Goal: Task Accomplishment & Management: Use online tool/utility

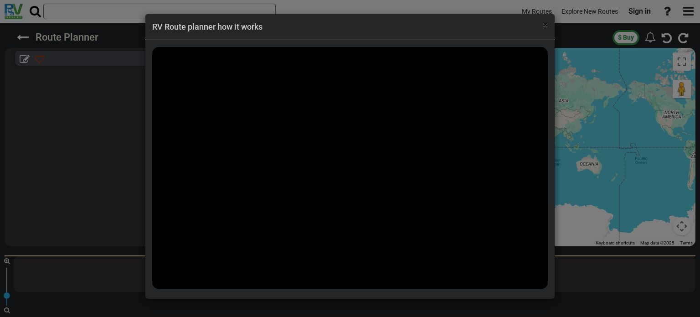
click at [544, 27] on span "×" at bounding box center [544, 24] width 5 height 11
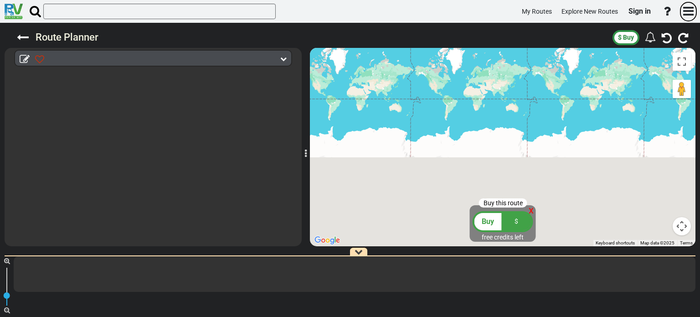
click at [686, 10] on icon "button" at bounding box center [688, 11] width 10 height 12
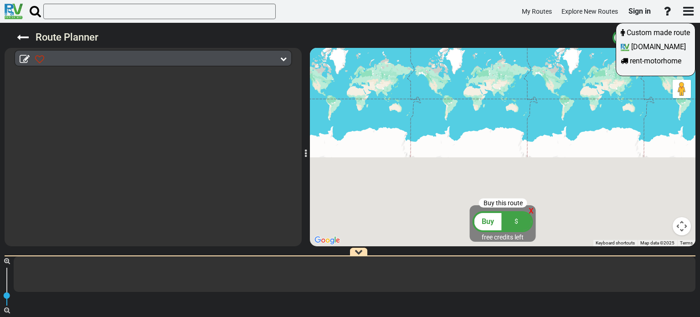
click at [687, 10] on div at bounding box center [350, 158] width 700 height 317
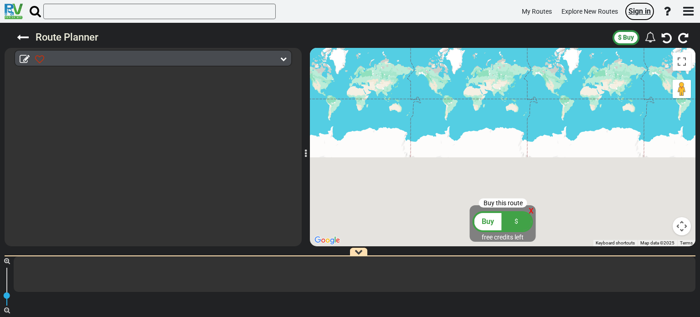
click at [638, 11] on span "Sign in" at bounding box center [639, 11] width 22 height 9
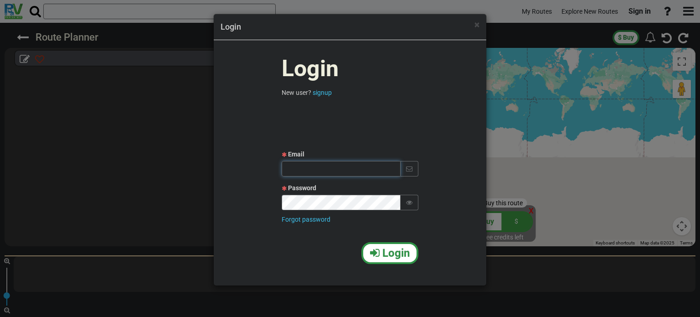
click at [333, 171] on input "text" at bounding box center [340, 168] width 119 height 15
paste input "itamar13198@gmail.com‏"
type input "itamar13198@gmail.com‏"
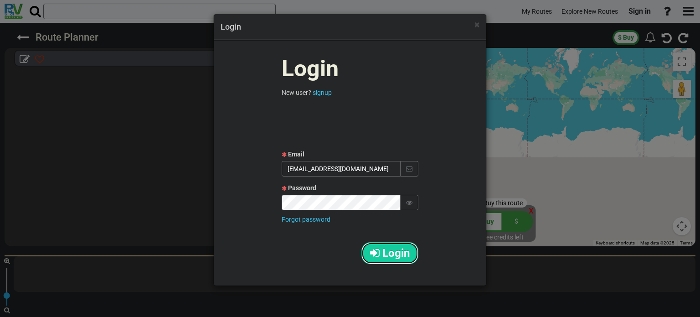
click at [395, 248] on span "Login" at bounding box center [395, 252] width 27 height 13
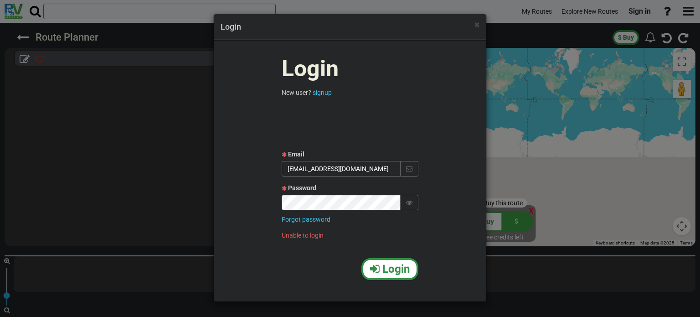
click at [412, 200] on span at bounding box center [409, 201] width 18 height 15
click at [400, 267] on span "Login" at bounding box center [395, 268] width 27 height 13
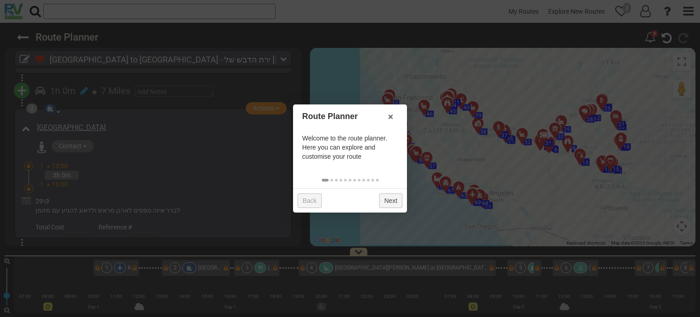
scroll to position [137, 0]
click at [389, 117] on link "×" at bounding box center [390, 116] width 15 height 15
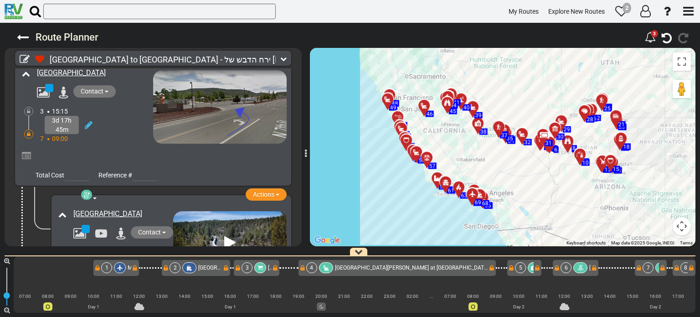
scroll to position [2049, 0]
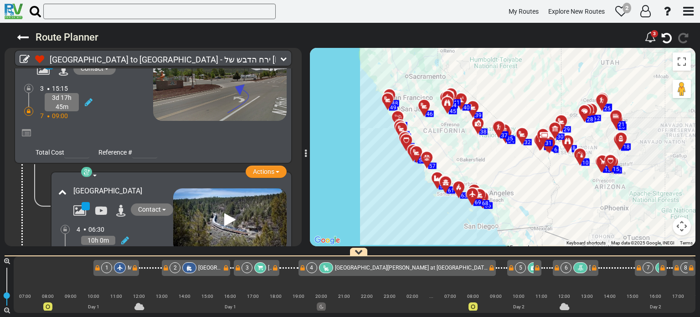
drag, startPoint x: 70, startPoint y: 160, endPoint x: 166, endPoint y: 161, distance: 95.7
click at [166, 184] on div "[GEOGRAPHIC_DATA]" at bounding box center [121, 191] width 104 height 15
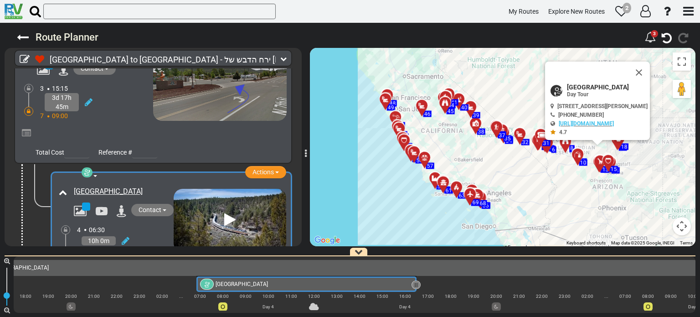
scroll to position [0, 1100]
copy link "[GEOGRAPHIC_DATA]"
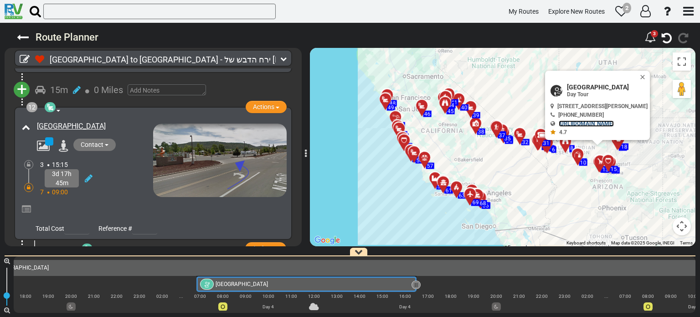
scroll to position [1958, 0]
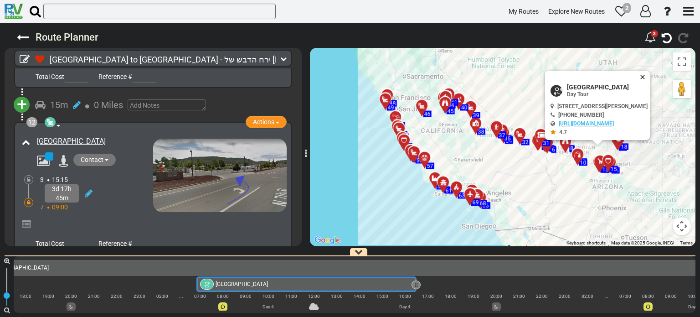
click at [649, 78] on button "Close" at bounding box center [644, 77] width 11 height 13
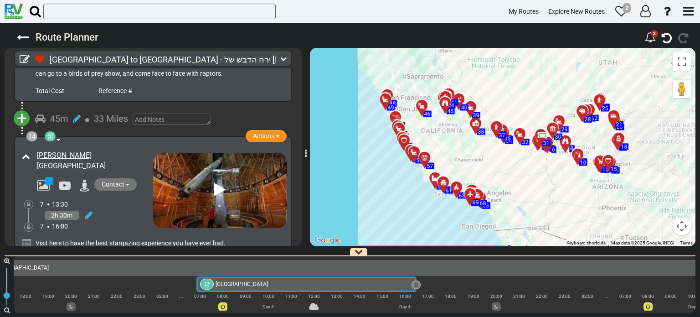
scroll to position [2459, 0]
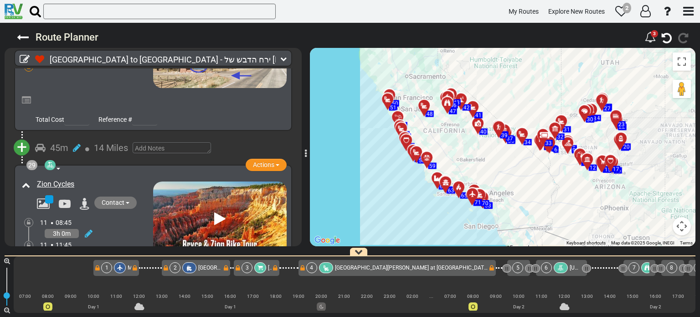
scroll to position [5192, 0]
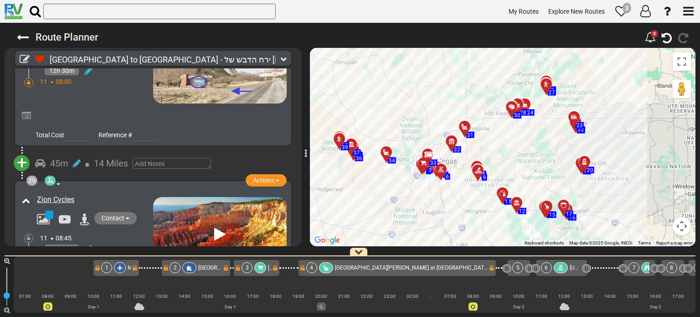
drag, startPoint x: 614, startPoint y: 119, endPoint x: 506, endPoint y: 161, distance: 115.4
click at [506, 161] on div "To activate drag with keyboard, press Alt + Enter. Once in keyboard drag state,…" at bounding box center [502, 147] width 385 height 198
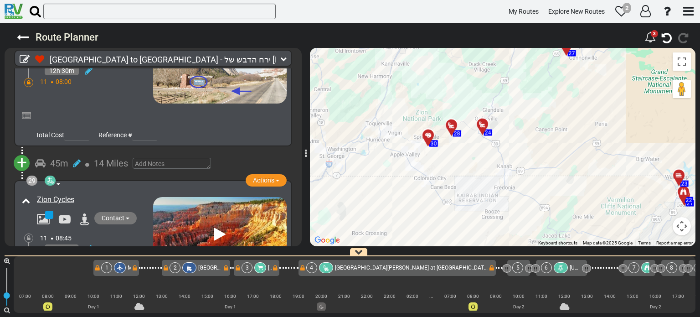
drag, startPoint x: 386, startPoint y: 205, endPoint x: 473, endPoint y: 116, distance: 124.3
click at [473, 116] on div "To activate drag with keyboard, press Alt + Enter. Once in keyboard drag state,…" at bounding box center [502, 147] width 385 height 198
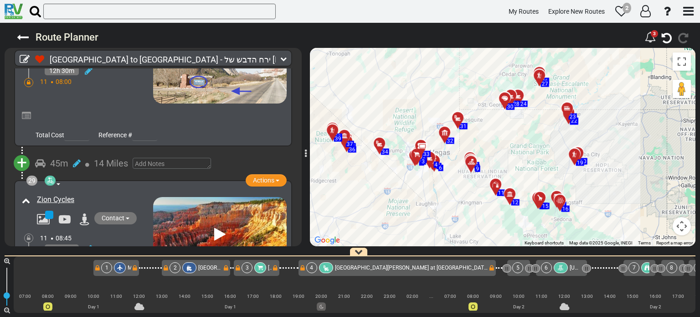
drag, startPoint x: 457, startPoint y: 131, endPoint x: 485, endPoint y: 126, distance: 28.6
click at [485, 126] on div "To activate drag with keyboard, press Alt + Enter. Once in keyboard drag state,…" at bounding box center [502, 147] width 385 height 198
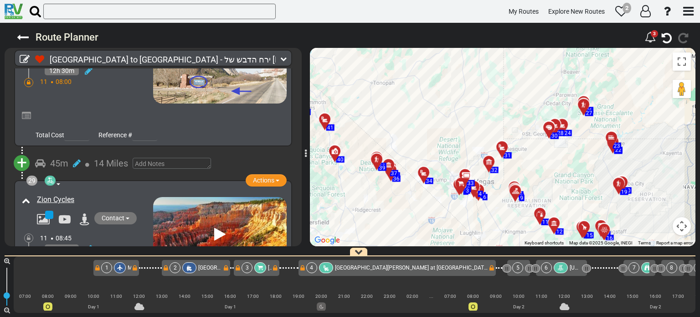
drag, startPoint x: 492, startPoint y: 122, endPoint x: 537, endPoint y: 152, distance: 54.4
click at [537, 152] on div "To activate drag with keyboard, press Alt + Enter. Once in keyboard drag state,…" at bounding box center [502, 147] width 385 height 198
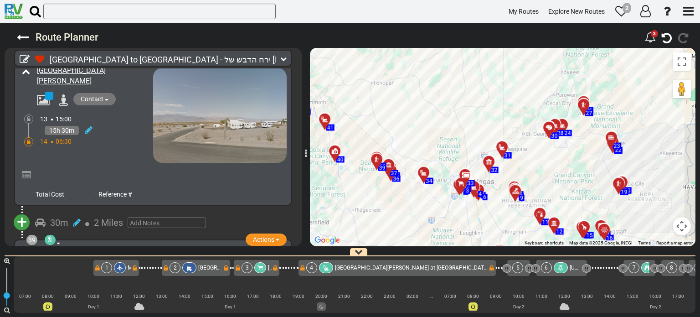
scroll to position [7059, 0]
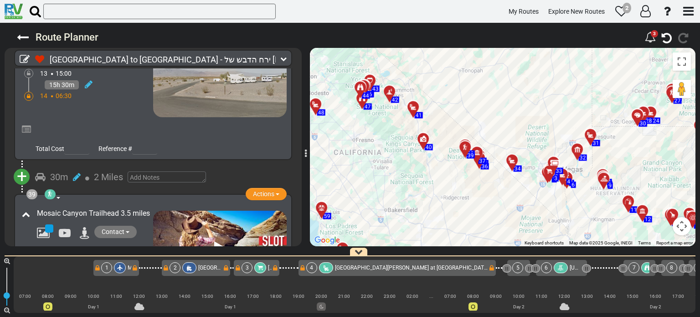
drag, startPoint x: 419, startPoint y: 193, endPoint x: 472, endPoint y: 166, distance: 58.9
click at [472, 166] on div "To activate drag with keyboard, press Alt + Enter. Once in keyboard drag state,…" at bounding box center [502, 147] width 385 height 198
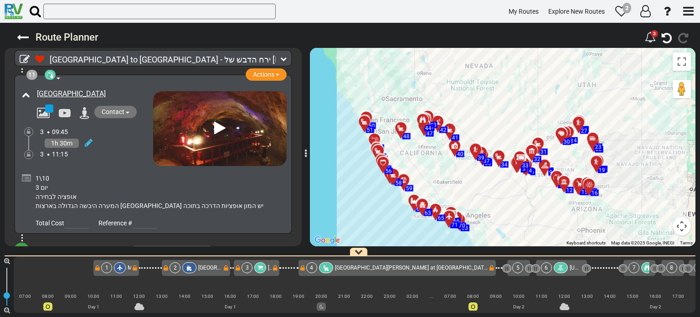
scroll to position [1880, 0]
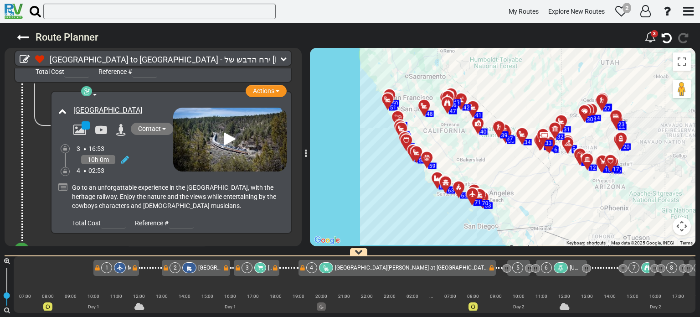
scroll to position [2550, 0]
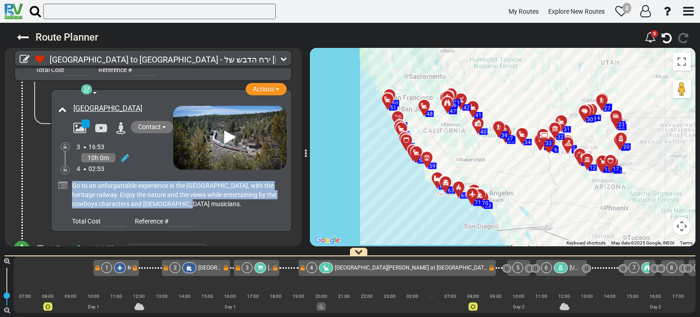
drag, startPoint x: 173, startPoint y: 169, endPoint x: 73, endPoint y: 149, distance: 102.1
click at [73, 181] on div "Go to an unforgattable experience in the [GEOGRAPHIC_DATA], with the heritage r…" at bounding box center [178, 194] width 212 height 27
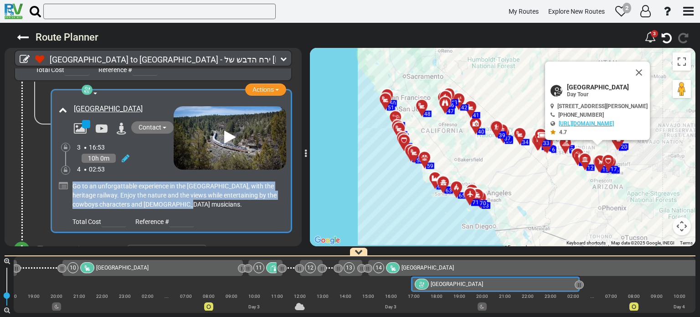
scroll to position [0, 904]
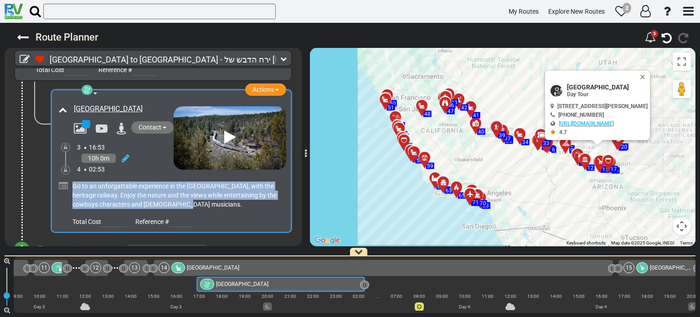
copy span "Go to an unforgattable experience in the [GEOGRAPHIC_DATA], with the heritage r…"
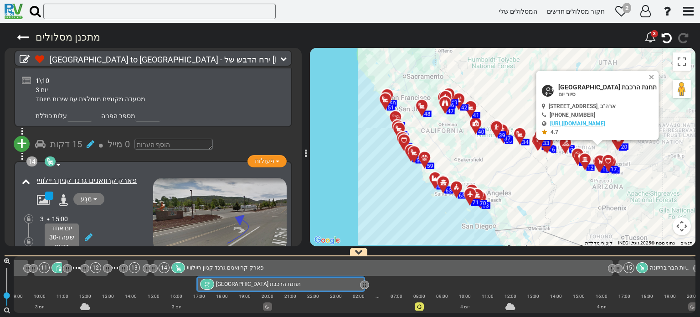
scroll to position [2337, 0]
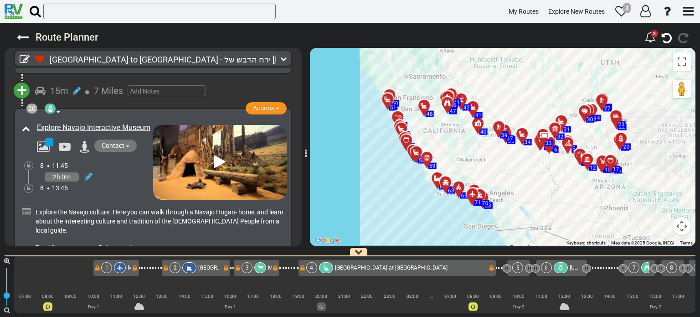
scroll to position [3689, 0]
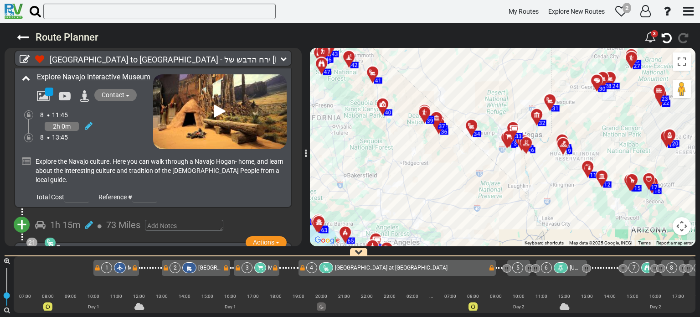
drag, startPoint x: 601, startPoint y: 124, endPoint x: 489, endPoint y: 72, distance: 123.3
click at [489, 72] on div "To activate drag with keyboard, press Alt + Enter. Once in keyboard drag state,…" at bounding box center [502, 147] width 385 height 198
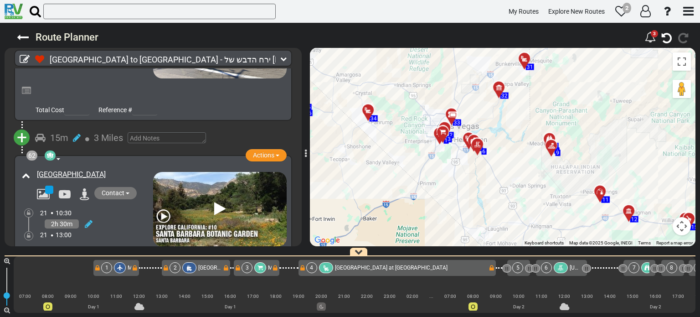
scroll to position [11295, 0]
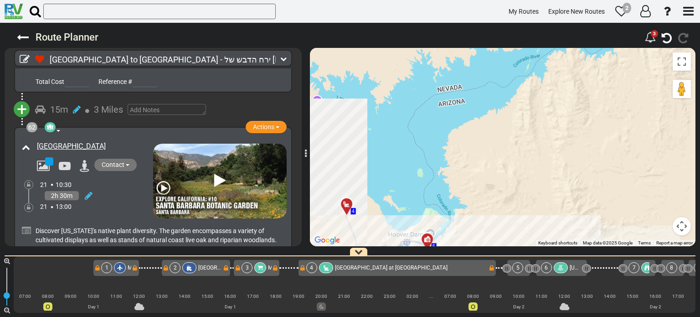
drag, startPoint x: 427, startPoint y: 111, endPoint x: 516, endPoint y: 164, distance: 102.9
click at [516, 164] on div "To activate drag with keyboard, press Alt + Enter. Once in keyboard drag state,…" at bounding box center [502, 147] width 385 height 198
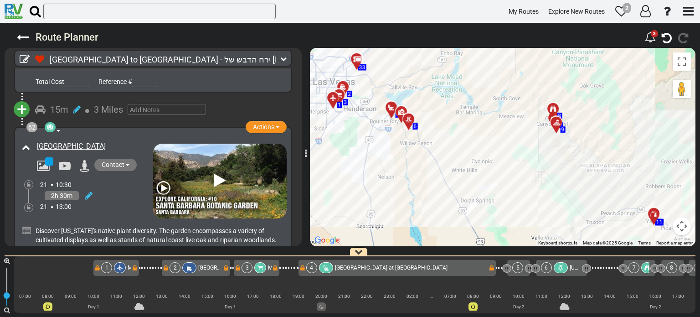
drag, startPoint x: 564, startPoint y: 171, endPoint x: 458, endPoint y: 110, distance: 122.2
click at [458, 110] on div "To activate drag with keyboard, press Alt + Enter. Once in keyboard drag state,…" at bounding box center [502, 147] width 385 height 198
drag, startPoint x: 513, startPoint y: 40, endPoint x: 490, endPoint y: 92, distance: 57.7
click at [490, 92] on div "Route Planner 3" at bounding box center [350, 170] width 700 height 294
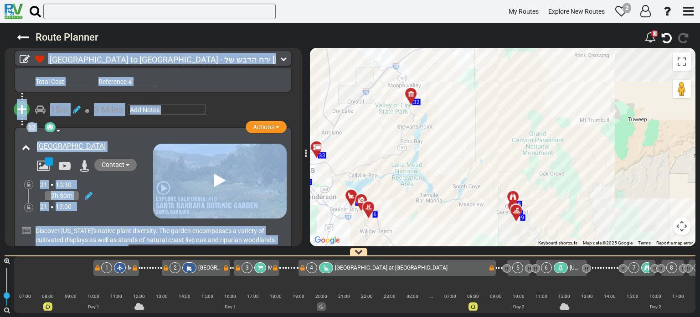
drag, startPoint x: 503, startPoint y: 82, endPoint x: 463, endPoint y: 173, distance: 98.7
click at [463, 173] on div "To activate drag with keyboard, press Alt + Enter. Once in keyboard drag state,…" at bounding box center [502, 147] width 385 height 198
drag, startPoint x: 479, startPoint y: 130, endPoint x: 470, endPoint y: 179, distance: 49.6
click at [470, 195] on div "To activate drag with keyboard, press Alt + Enter. Once in keyboard drag state,…" at bounding box center [502, 147] width 385 height 198
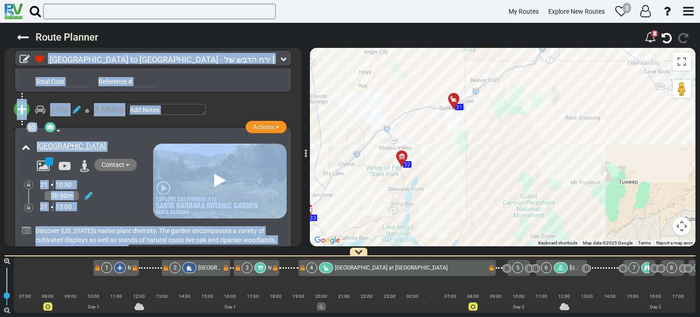
click at [472, 152] on div "To activate drag with keyboard, press Alt + Enter. Once in keyboard drag state,…" at bounding box center [502, 147] width 385 height 198
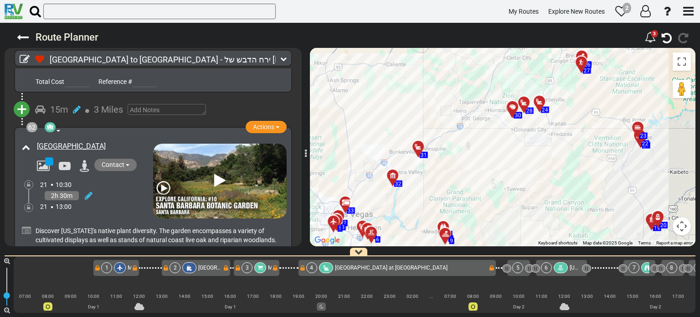
drag, startPoint x: 576, startPoint y: 129, endPoint x: 522, endPoint y: 156, distance: 59.9
click at [522, 156] on div "To activate drag with keyboard, press Alt + Enter. Once in keyboard drag state,…" at bounding box center [502, 147] width 385 height 198
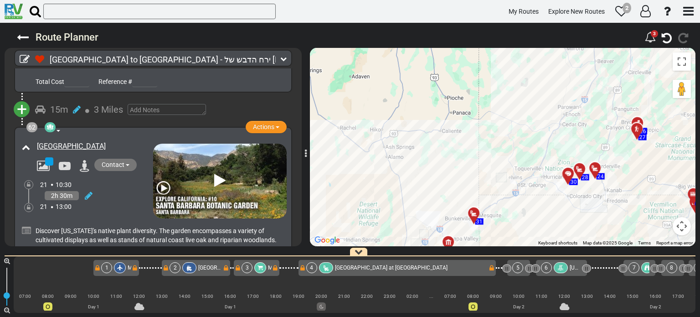
drag, startPoint x: 518, startPoint y: 136, endPoint x: 562, endPoint y: 211, distance: 87.4
click at [562, 211] on div "To activate drag with keyboard, press Alt + Enter. Once in keyboard drag state,…" at bounding box center [502, 147] width 385 height 198
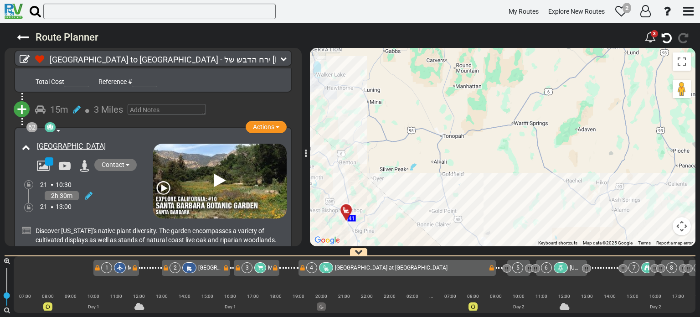
drag, startPoint x: 526, startPoint y: 193, endPoint x: 427, endPoint y: 138, distance: 113.4
click at [427, 138] on div "To activate drag with keyboard, press Alt + Enter. Once in keyboard drag state,…" at bounding box center [502, 147] width 385 height 198
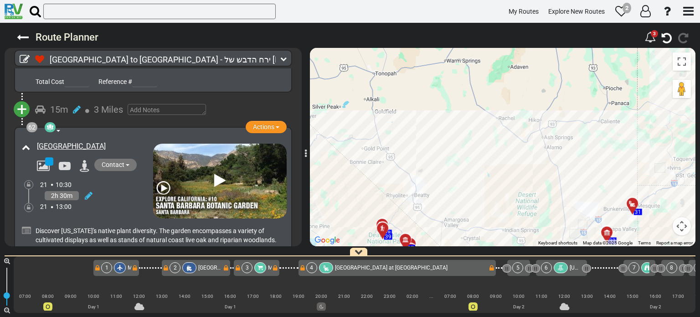
drag, startPoint x: 542, startPoint y: 180, endPoint x: 473, endPoint y: 117, distance: 93.2
click at [473, 117] on div "To activate drag with keyboard, press Alt + Enter. Once in keyboard drag state,…" at bounding box center [502, 147] width 385 height 198
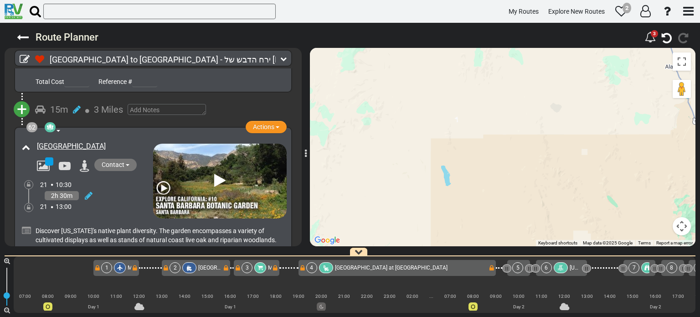
drag, startPoint x: 504, startPoint y: 201, endPoint x: 471, endPoint y: 122, distance: 85.8
click at [471, 122] on div "To activate drag with keyboard, press Alt + Enter. Once in keyboard drag state,…" at bounding box center [502, 147] width 385 height 198
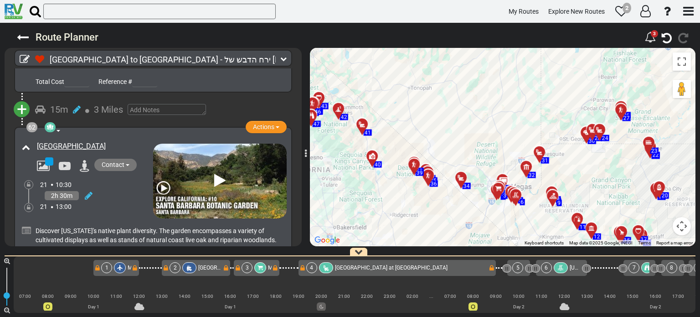
drag, startPoint x: 461, startPoint y: 162, endPoint x: 469, endPoint y: 135, distance: 27.8
click at [469, 135] on div "To activate drag with keyboard, press Alt + Enter. Once in keyboard drag state,…" at bounding box center [502, 147] width 385 height 198
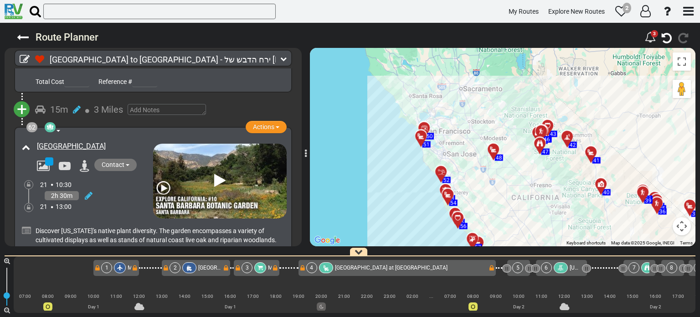
drag, startPoint x: 352, startPoint y: 136, endPoint x: 513, endPoint y: 171, distance: 164.9
click at [513, 171] on div "To activate drag with keyboard, press Alt + Enter. Once in keyboard drag state,…" at bounding box center [502, 147] width 385 height 198
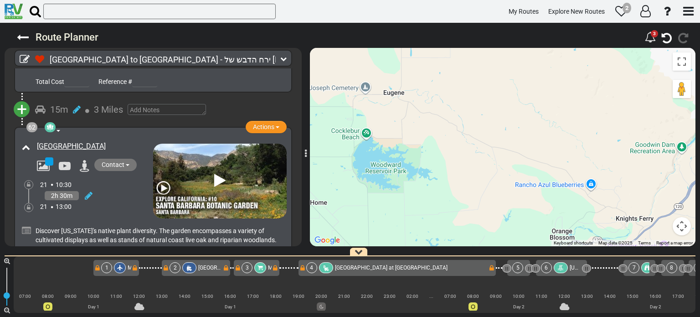
drag, startPoint x: 455, startPoint y: 136, endPoint x: 406, endPoint y: 215, distance: 92.5
click at [406, 215] on div "To activate drag with keyboard, press Alt + Enter. Once in keyboard drag state,…" at bounding box center [502, 147] width 385 height 198
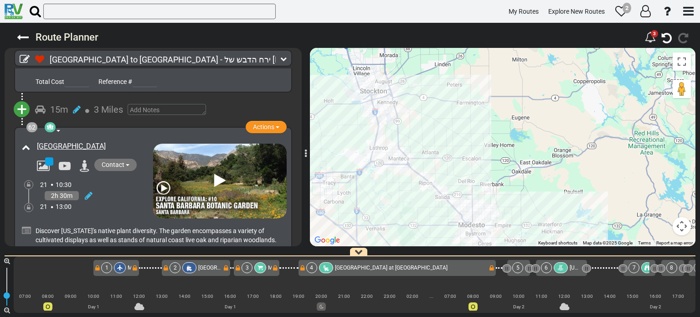
drag, startPoint x: 407, startPoint y: 211, endPoint x: 526, endPoint y: 147, distance: 134.5
click at [526, 147] on div "To activate drag with keyboard, press Alt + Enter. Once in keyboard drag state,…" at bounding box center [502, 147] width 385 height 198
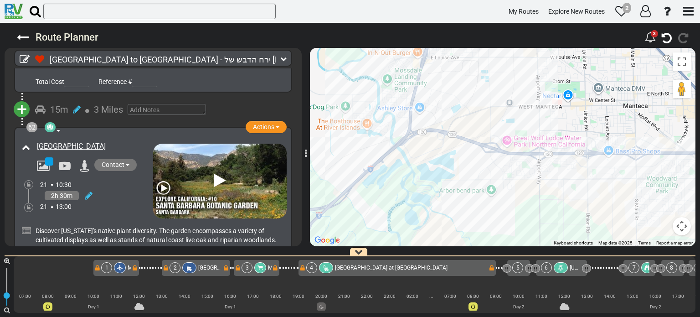
drag, startPoint x: 395, startPoint y: 171, endPoint x: 419, endPoint y: 95, distance: 79.8
click at [419, 95] on div "To activate drag with keyboard, press Alt + Enter. Once in keyboard drag state,…" at bounding box center [502, 147] width 385 height 198
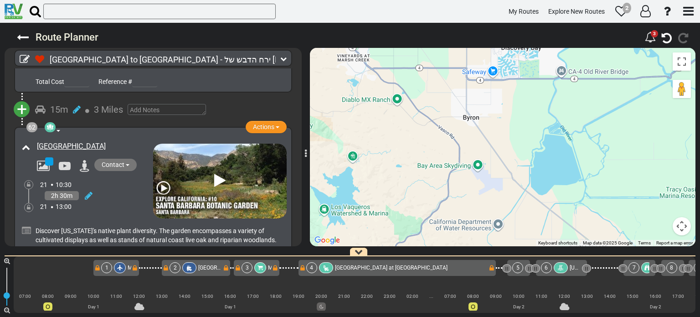
drag, startPoint x: 441, startPoint y: 170, endPoint x: 434, endPoint y: 96, distance: 74.5
click at [434, 96] on div "To activate drag with keyboard, press Alt + Enter. Once in keyboard drag state,…" at bounding box center [502, 147] width 385 height 198
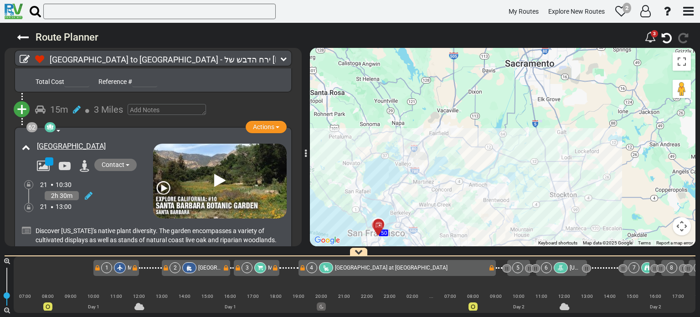
drag, startPoint x: 491, startPoint y: 89, endPoint x: 517, endPoint y: 154, distance: 70.5
click at [517, 154] on div "To activate drag with keyboard, press Alt + Enter. Once in keyboard drag state,…" at bounding box center [502, 147] width 385 height 198
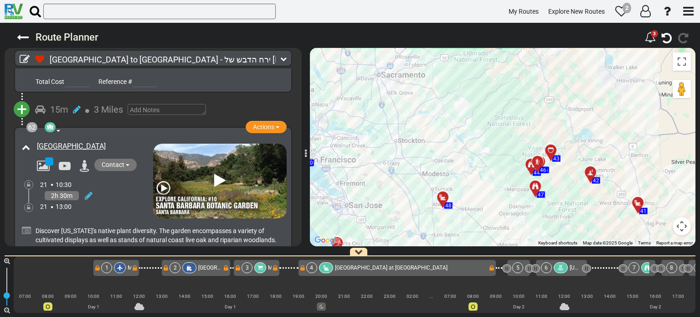
drag, startPoint x: 457, startPoint y: 179, endPoint x: 444, endPoint y: 148, distance: 33.1
click at [444, 148] on div "To activate drag with keyboard, press Alt + Enter. Once in keyboard drag state,…" at bounding box center [502, 147] width 385 height 198
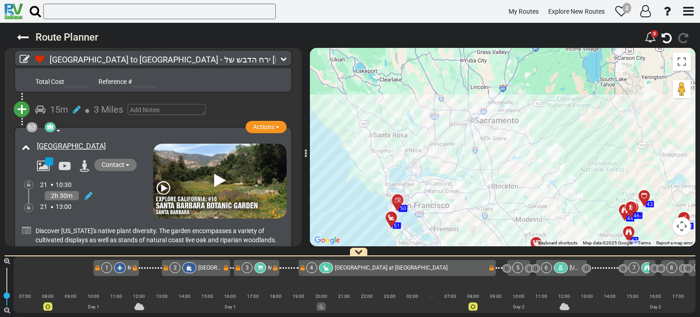
drag, startPoint x: 367, startPoint y: 112, endPoint x: 461, endPoint y: 158, distance: 104.3
click at [461, 158] on div "To activate drag with keyboard, press Alt + Enter. Once in keyboard drag state,…" at bounding box center [502, 147] width 385 height 198
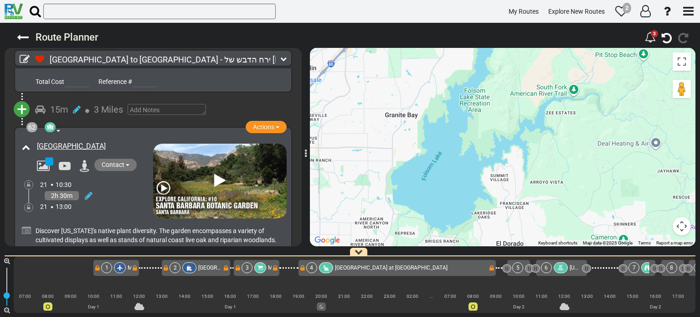
drag, startPoint x: 501, startPoint y: 103, endPoint x: 573, endPoint y: 190, distance: 113.2
click at [573, 190] on div "To activate drag with keyboard, press Alt + Enter. Once in keyboard drag state,…" at bounding box center [502, 147] width 385 height 198
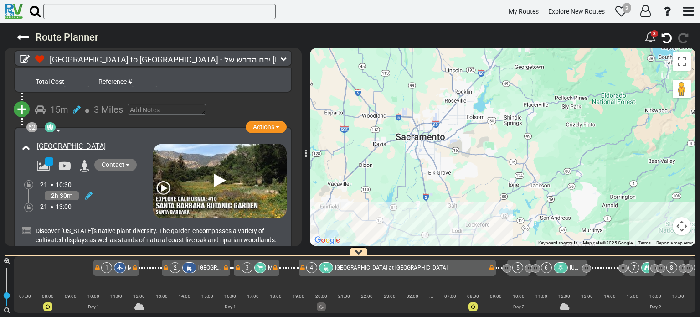
drag, startPoint x: 539, startPoint y: 167, endPoint x: 491, endPoint y: 103, distance: 80.0
click at [491, 103] on div "To activate drag with keyboard, press Alt + Enter. Once in keyboard drag state,…" at bounding box center [502, 147] width 385 height 198
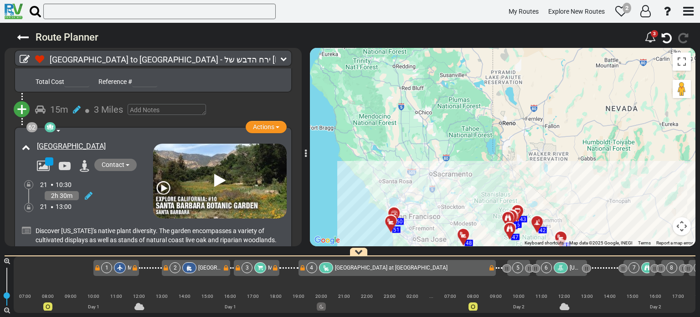
drag, startPoint x: 560, startPoint y: 103, endPoint x: 516, endPoint y: 173, distance: 82.5
click at [516, 173] on div "To activate drag with keyboard, press Alt + Enter. Once in keyboard drag state,…" at bounding box center [502, 147] width 385 height 198
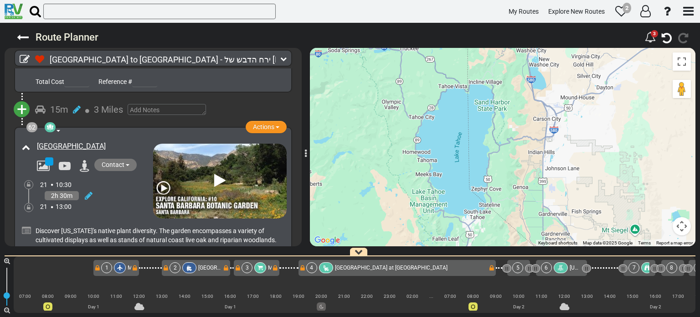
drag, startPoint x: 468, startPoint y: 178, endPoint x: 581, endPoint y: 87, distance: 144.8
click at [581, 87] on div "To activate drag with keyboard, press Alt + Enter. Once in keyboard drag state,…" at bounding box center [502, 147] width 385 height 198
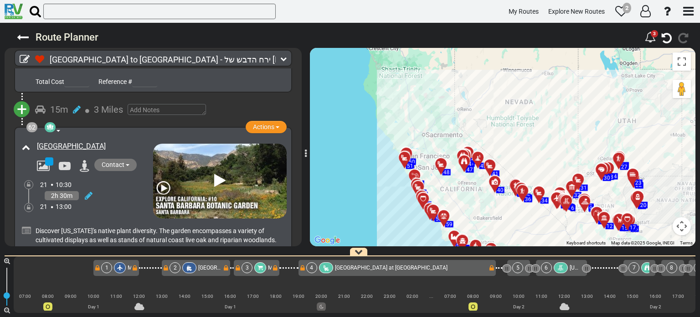
drag, startPoint x: 447, startPoint y: 175, endPoint x: 439, endPoint y: 138, distance: 38.7
click at [439, 138] on div "To activate drag with keyboard, press Alt + Enter. Once in keyboard drag state,…" at bounding box center [502, 147] width 385 height 198
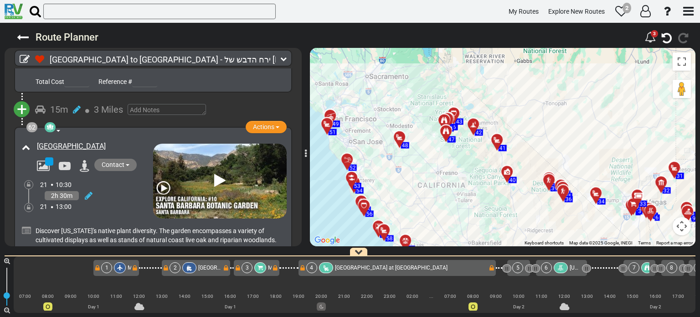
drag, startPoint x: 510, startPoint y: 202, endPoint x: 464, endPoint y: 126, distance: 89.1
click at [464, 126] on div "To activate drag with keyboard, press Alt + Enter. Once in keyboard drag state,…" at bounding box center [502, 147] width 385 height 198
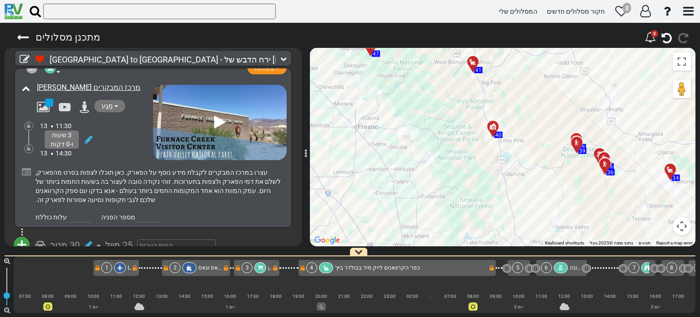
scroll to position [6832, 0]
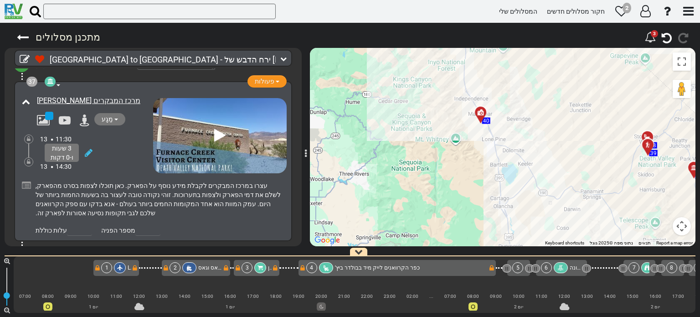
drag, startPoint x: 365, startPoint y: 203, endPoint x: 408, endPoint y: 164, distance: 57.4
click at [408, 164] on div "כדי להפעיל גרירה באמצעות המקלדת, לחצו על Alt + Enter. לאחר שהמקלדת במצב גרירה, …" at bounding box center [502, 147] width 385 height 198
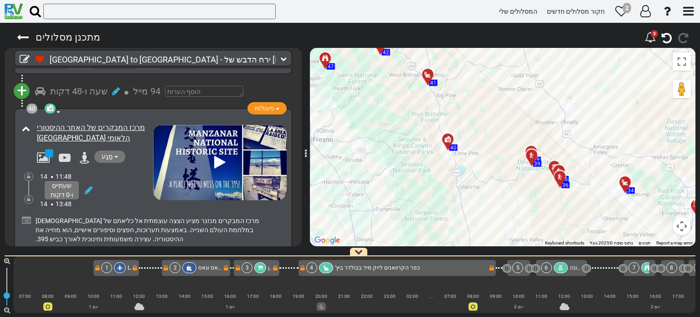
scroll to position [7379, 0]
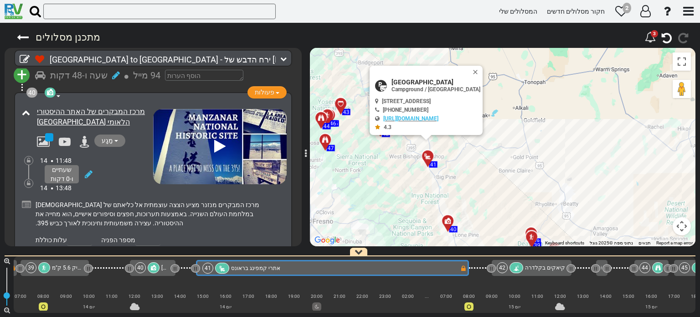
scroll to position [0, 5530]
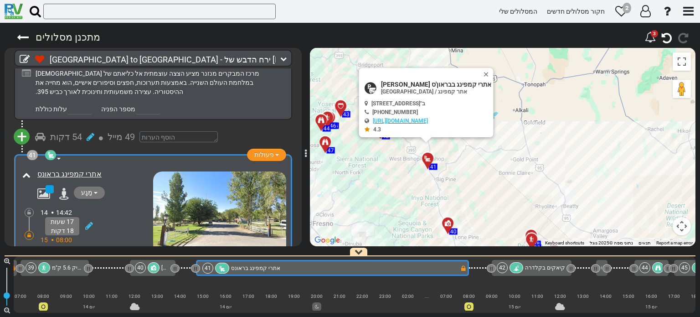
scroll to position [7487, 0]
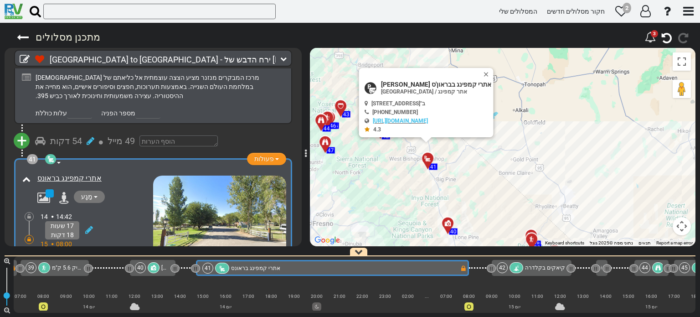
click at [165, 316] on textarea at bounding box center [199, 322] width 78 height 11
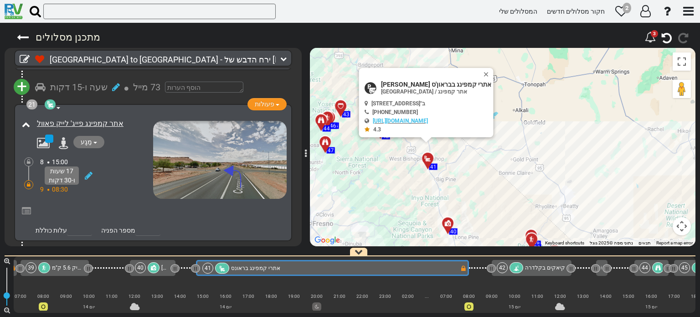
scroll to position [3945, 0]
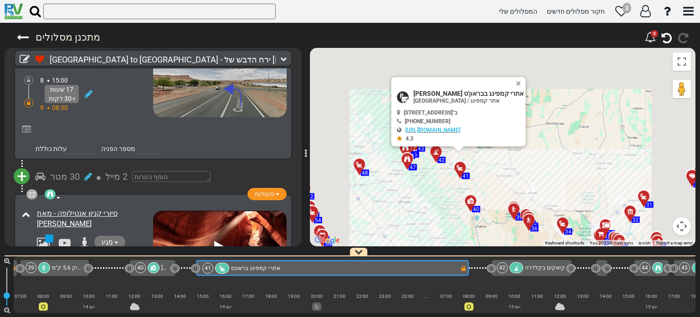
type textarea "לבדוק על הפארק הלאומי של עצי הסקויה"
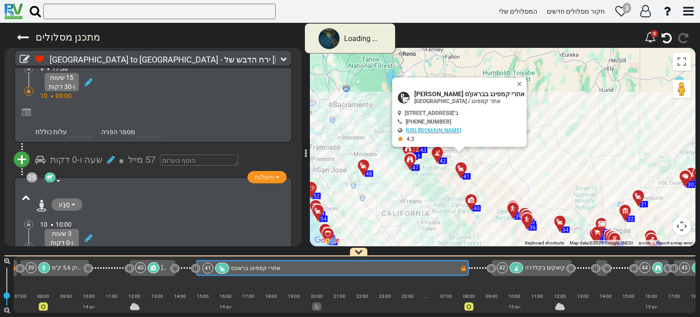
drag, startPoint x: 531, startPoint y: 170, endPoint x: 511, endPoint y: 162, distance: 22.2
click at [511, 162] on div "כדי להפעיל גרירה באמצעות המקלדת, לחצו על Alt + Enter. לאחר שהמקלדת במצב גרירה, …" at bounding box center [502, 147] width 385 height 198
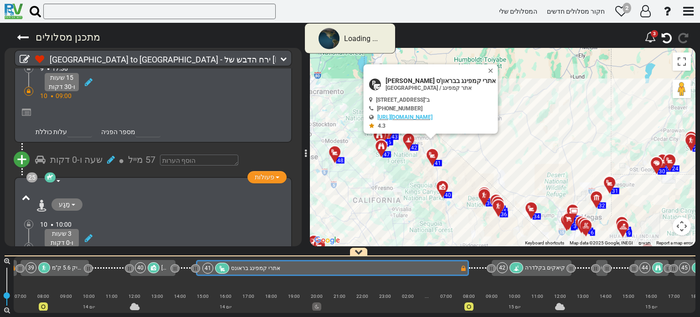
scroll to position [3495, 0]
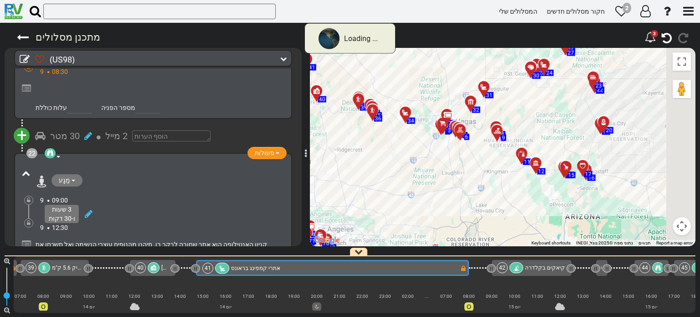
drag, startPoint x: 614, startPoint y: 189, endPoint x: 295, endPoint y: 145, distance: 322.2
click at [488, 93] on div "31" at bounding box center [483, 86] width 16 height 16
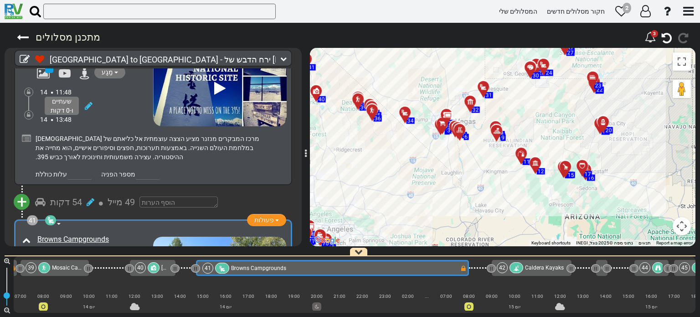
scroll to position [7414, 0]
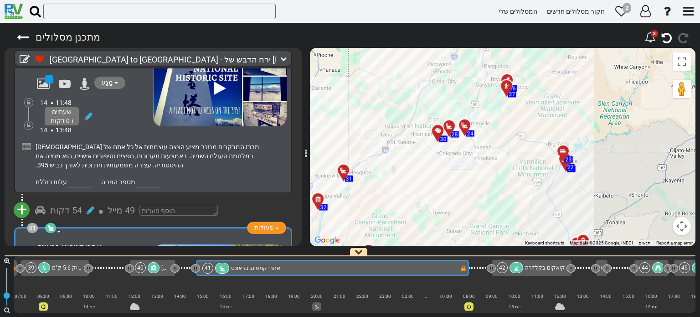
drag, startPoint x: 600, startPoint y: 102, endPoint x: 583, endPoint y: 215, distance: 114.3
click at [583, 215] on div "כדי להפעיל גרירה באמצעות המקלדת, לחצו על Alt + Enter. לאחר שהמקלדת במצב גרירה, …" at bounding box center [502, 147] width 385 height 198
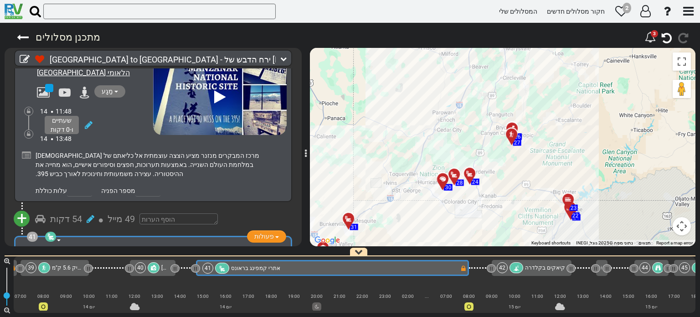
drag, startPoint x: 500, startPoint y: 103, endPoint x: 505, endPoint y: 153, distance: 50.8
click at [505, 153] on div "כדי להפעיל גרירה באמצעות המקלדת, לחצו על Alt + Enter. לאחר שהמקלדת במצב גרירה, …" at bounding box center [502, 147] width 385 height 198
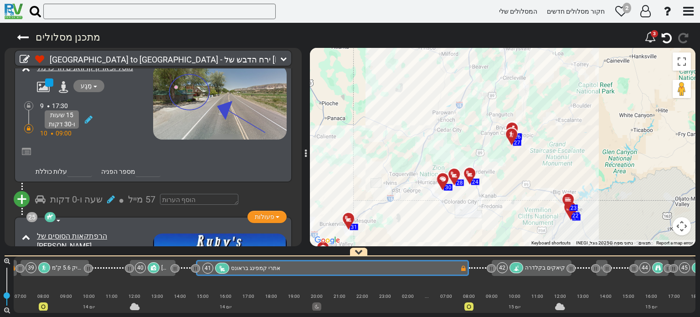
scroll to position [4481, 0]
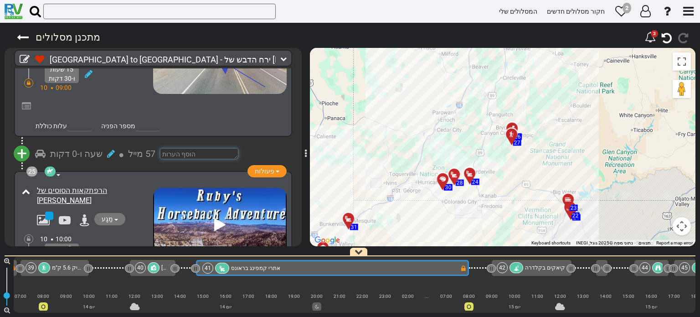
click at [196, 148] on textarea at bounding box center [199, 153] width 78 height 11
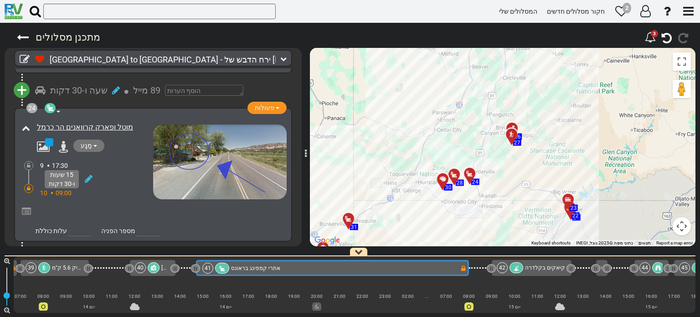
scroll to position [4374, 0]
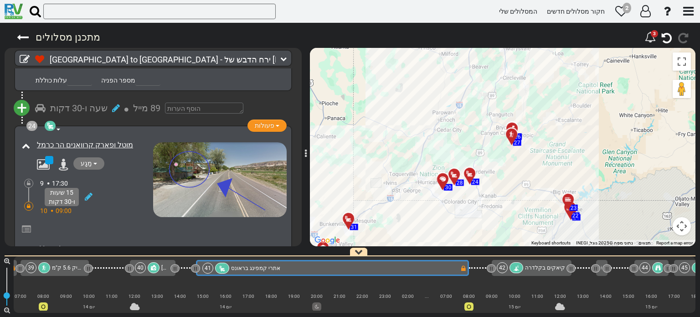
click at [160, 270] on textarea "הפארק הלאומי ברייס קניון" at bounding box center [220, 279] width 120 height 18
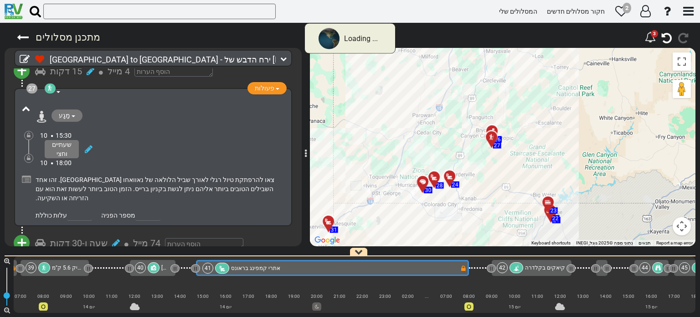
scroll to position [3889, 0]
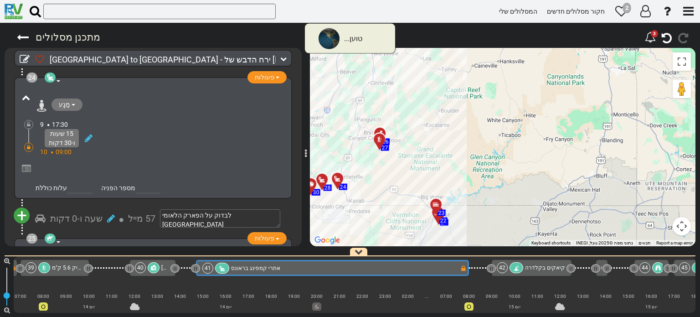
drag, startPoint x: 656, startPoint y: 156, endPoint x: 513, endPoint y: 163, distance: 143.2
click at [513, 163] on div "כדי להפעיל גרירה באמצעות המקלדת, לחצו על Alt + Enter. לאחר שהמקלדת במצב גרירה, …" at bounding box center [502, 147] width 385 height 198
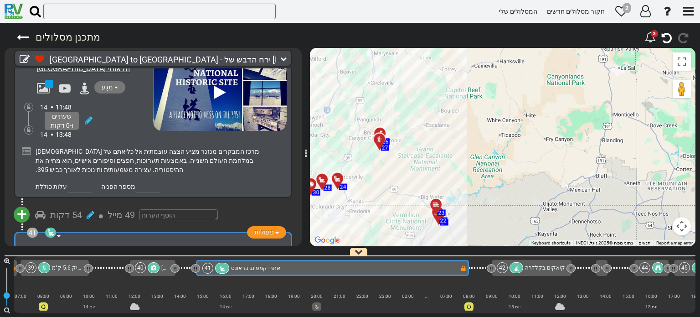
scroll to position [7415, 0]
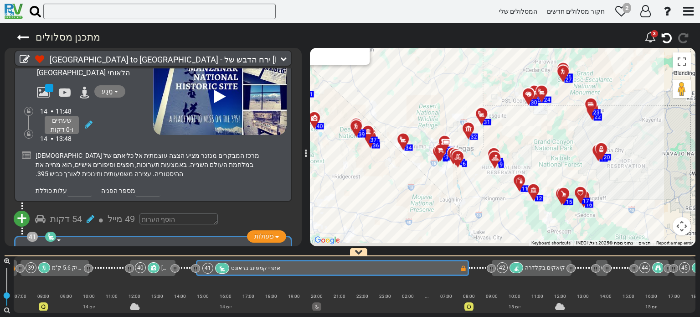
drag, startPoint x: 559, startPoint y: 165, endPoint x: 509, endPoint y: 112, distance: 73.8
click at [499, 106] on div "כדי להפעיל גרירה באמצעות המקלדת, לחצו על Alt + Enter. לאחר שהמקלדת במצב גרירה, …" at bounding box center [502, 147] width 385 height 198
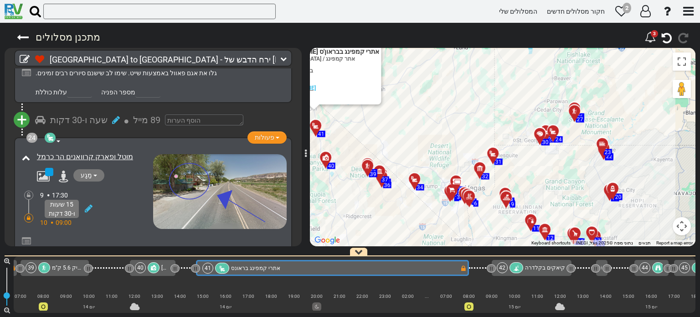
scroll to position [4359, 0]
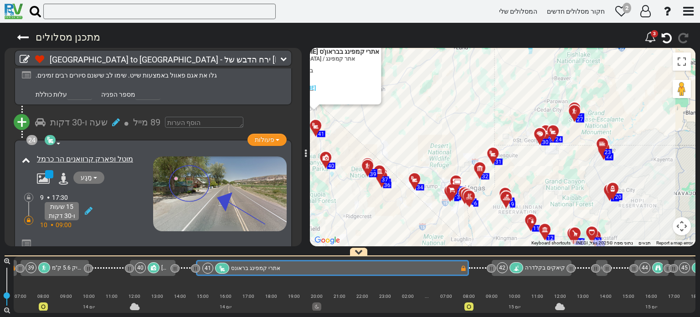
click at [160, 284] on textarea "לבדוק על הפארק הלאומי ברייס קניון" at bounding box center [220, 293] width 120 height 18
type textarea "והקפיטול [PERSON_NAME] לבדוק על הפארק הלאומי [GEOGRAPHIC_DATA]"
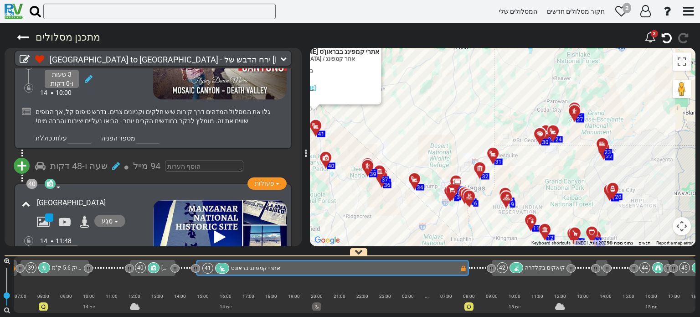
scroll to position [7415, 0]
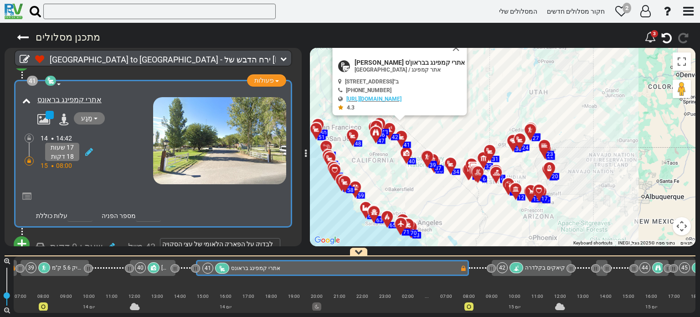
scroll to position [7571, 0]
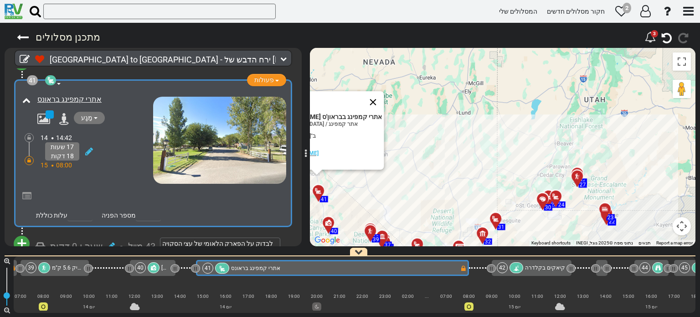
click at [378, 100] on button "לִסְגוֹר" at bounding box center [373, 102] width 22 height 22
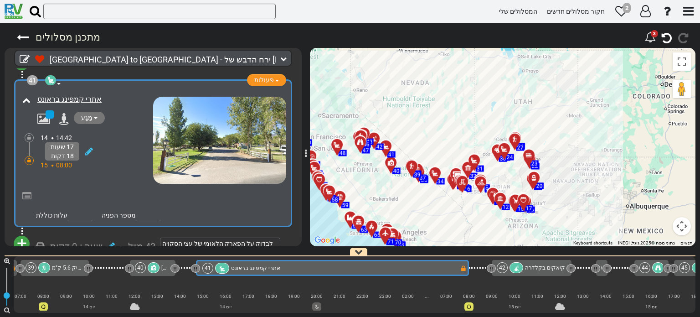
drag, startPoint x: 407, startPoint y: 153, endPoint x: 458, endPoint y: 76, distance: 93.1
click at [458, 76] on div "כדי להפעיל גרירה באמצעות המקלדת, לחצו על Alt + Enter. לאחר שהמקלדת במצב גרירה, …" at bounding box center [502, 147] width 385 height 198
